Goal: Participate in discussion: Engage in conversation with other users on a specific topic

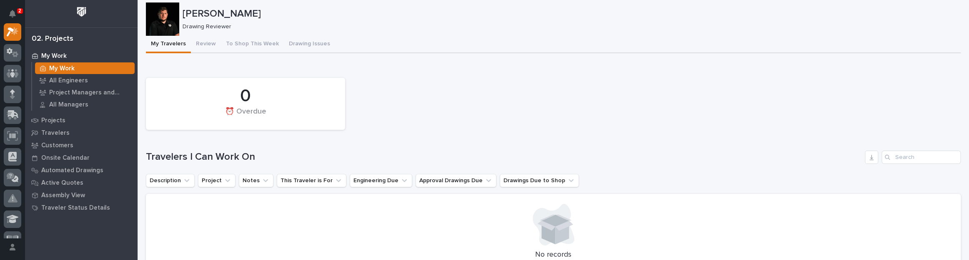
scroll to position [38, 0]
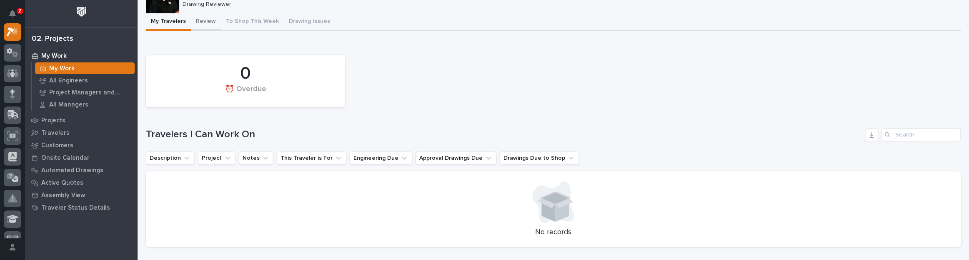
click at [211, 22] on button "Review" at bounding box center [206, 22] width 30 height 18
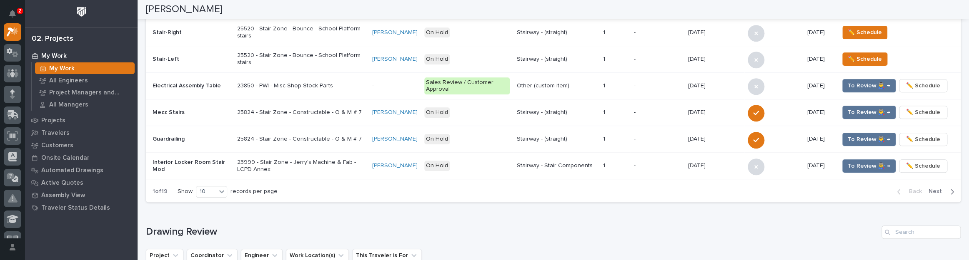
scroll to position [393, 0]
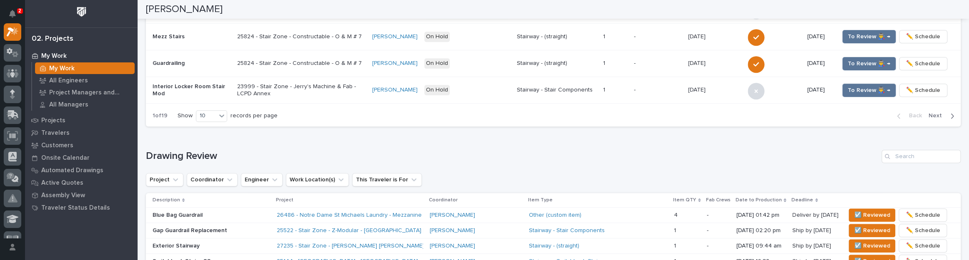
click at [238, 212] on p "Blue Bag Guardrail" at bounding box center [212, 215] width 118 height 7
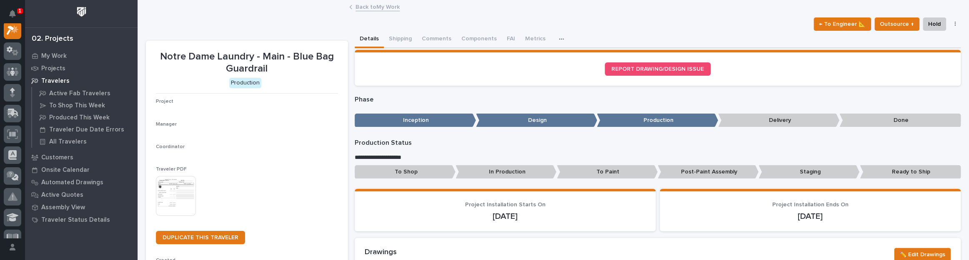
scroll to position [21, 0]
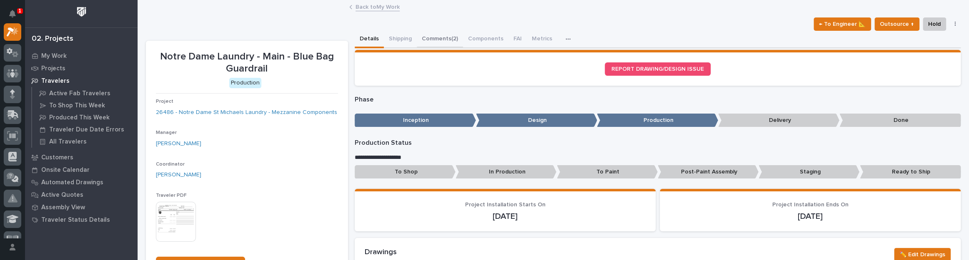
click at [447, 35] on button "Comments (2)" at bounding box center [440, 40] width 46 height 18
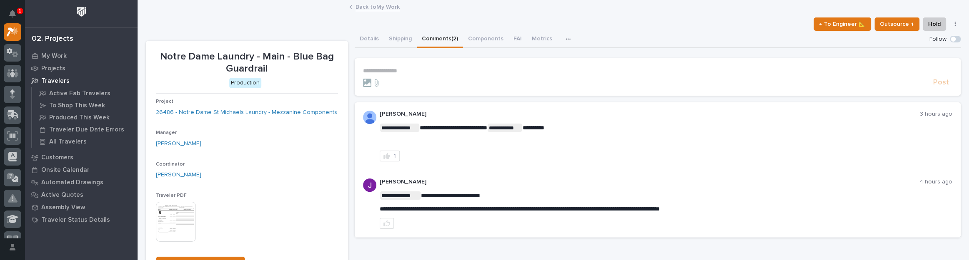
click at [404, 69] on p "**********" at bounding box center [657, 71] width 589 height 7
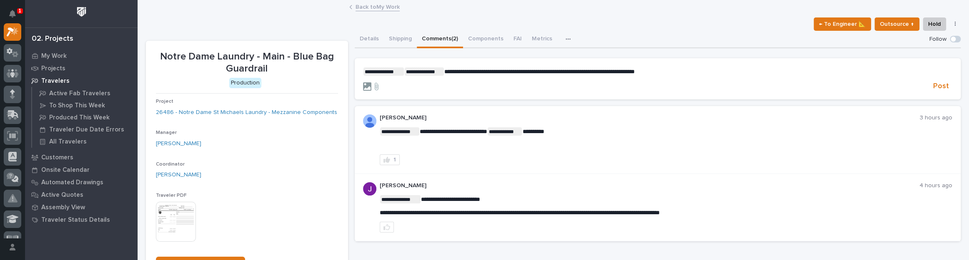
click at [364, 86] on icon at bounding box center [367, 87] width 8 height 8
click at [363, 83] on input "file" at bounding box center [363, 83] width 0 height 0
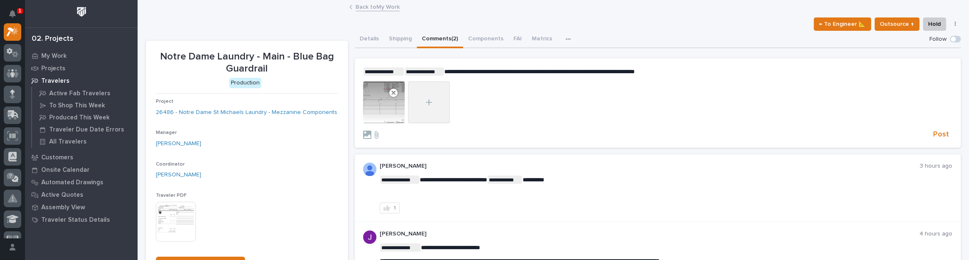
click at [429, 98] on div at bounding box center [429, 103] width 42 height 42
click at [408, 82] on input "file" at bounding box center [408, 82] width 0 height 0
click at [930, 131] on button "Post" at bounding box center [941, 135] width 23 height 10
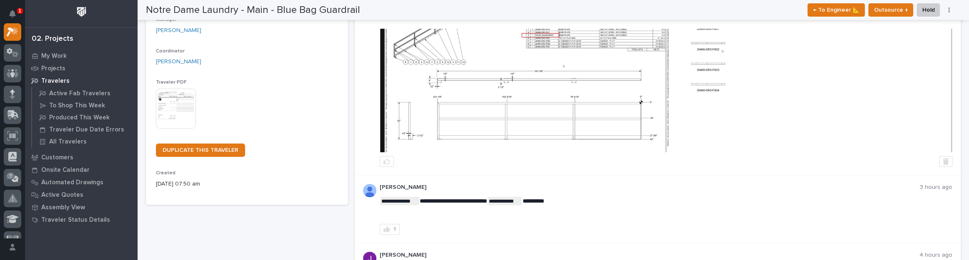
scroll to position [75, 0]
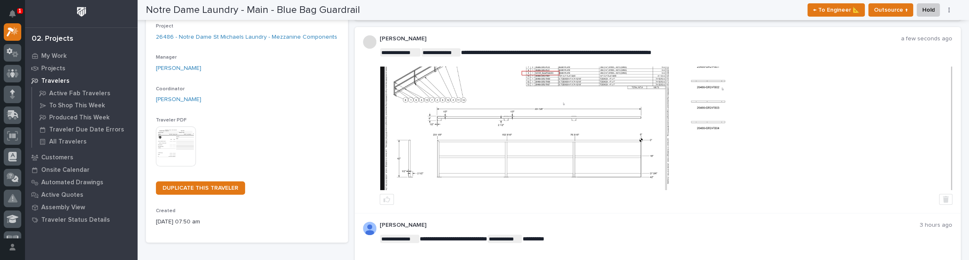
click at [568, 122] on img at bounding box center [522, 129] width 285 height 124
click at [542, 97] on img at bounding box center [522, 129] width 285 height 124
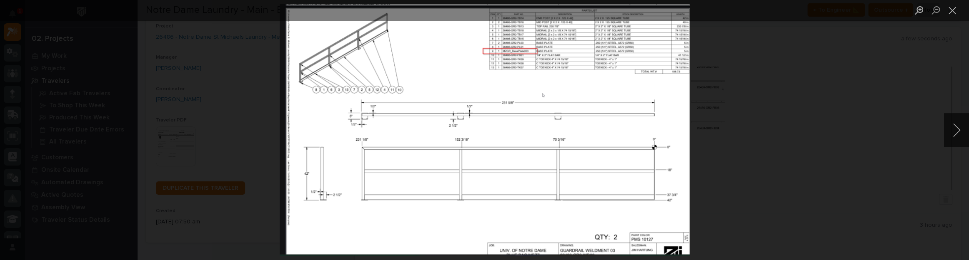
click at [840, 100] on div "Lightbox" at bounding box center [484, 130] width 969 height 260
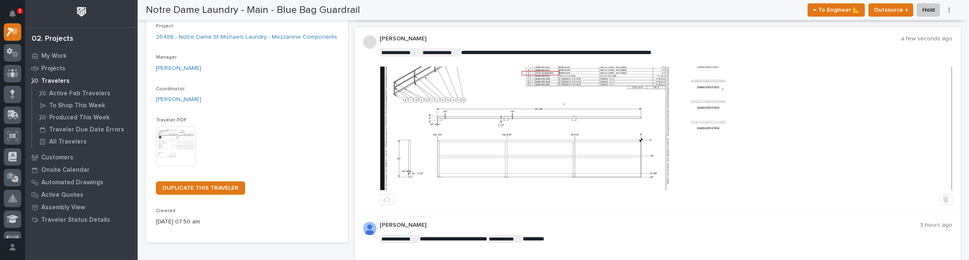
click at [579, 123] on img at bounding box center [522, 129] width 285 height 124
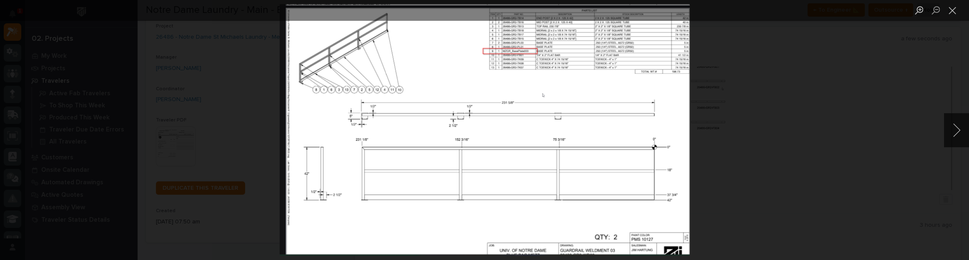
click at [823, 103] on div "Lightbox" at bounding box center [484, 130] width 969 height 260
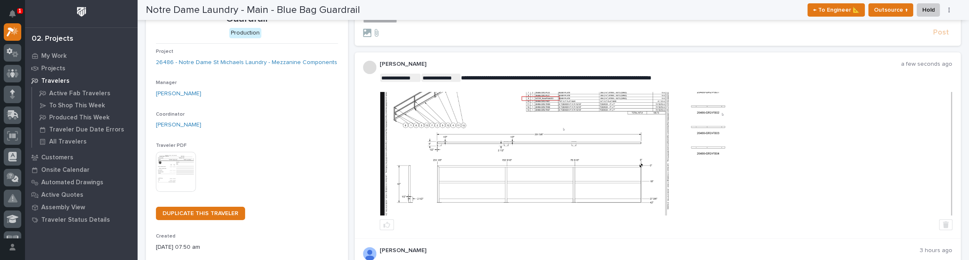
scroll to position [38, 0]
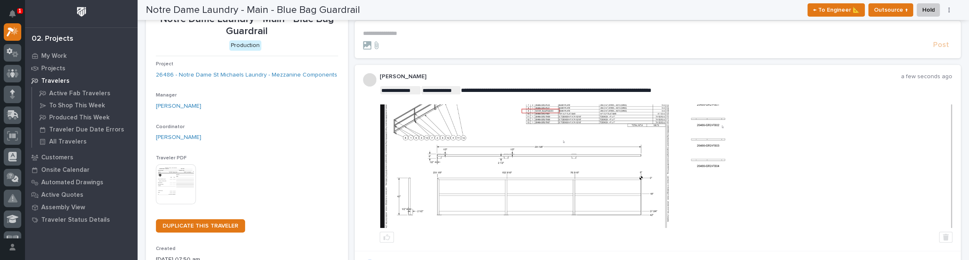
click at [701, 135] on img at bounding box center [808, 167] width 285 height 124
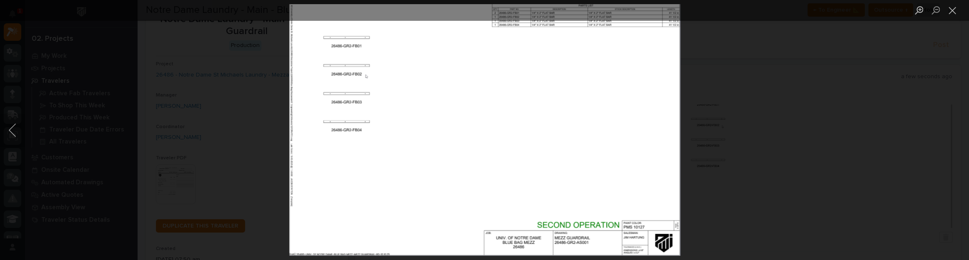
click at [827, 114] on div "Lightbox" at bounding box center [484, 130] width 969 height 260
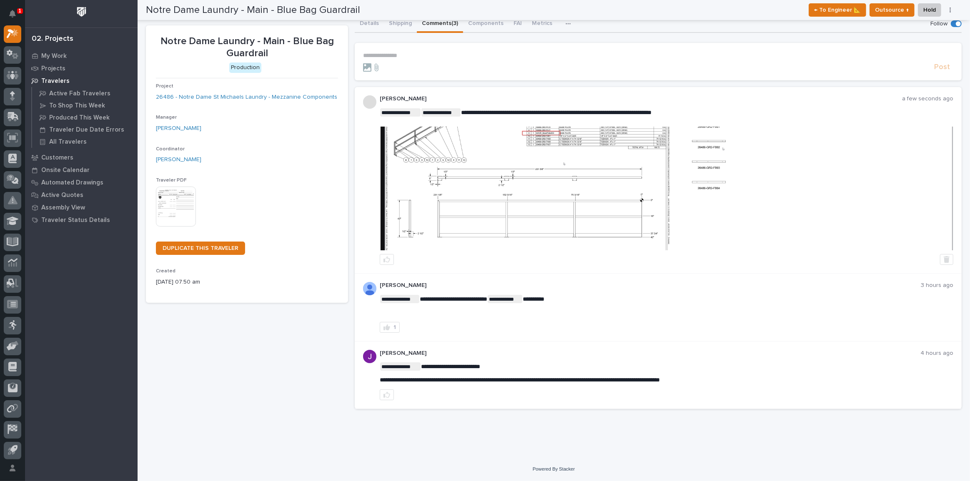
scroll to position [15, 0]
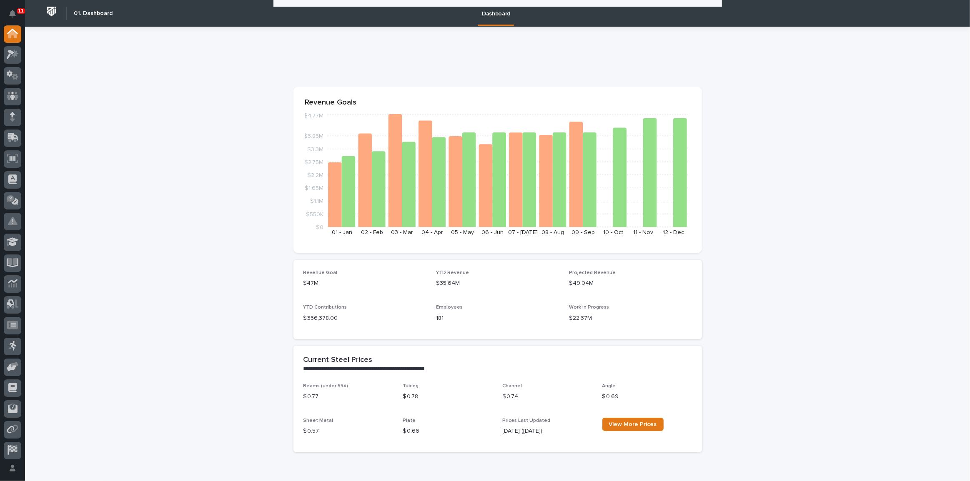
scroll to position [151, 0]
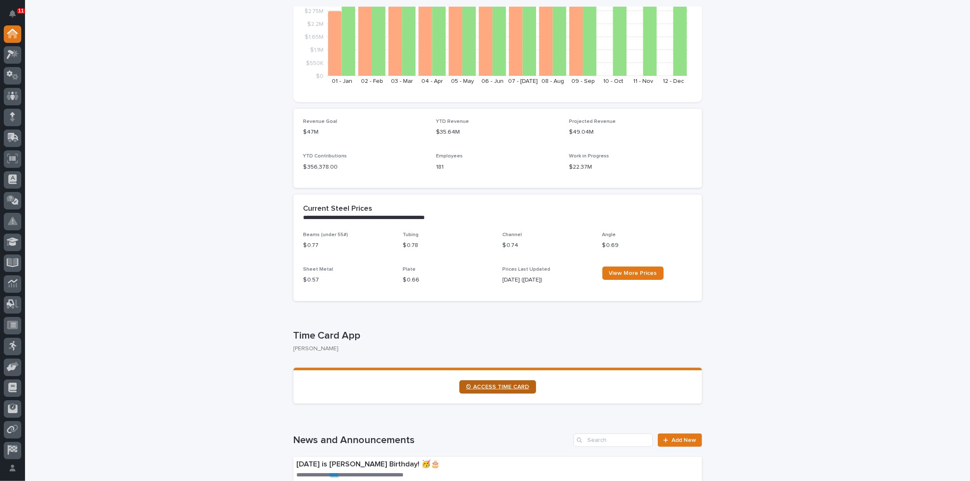
click at [512, 382] on link "⏲ ACCESS TIME CARD" at bounding box center [497, 386] width 77 height 13
